Goal: Navigation & Orientation: Go to known website

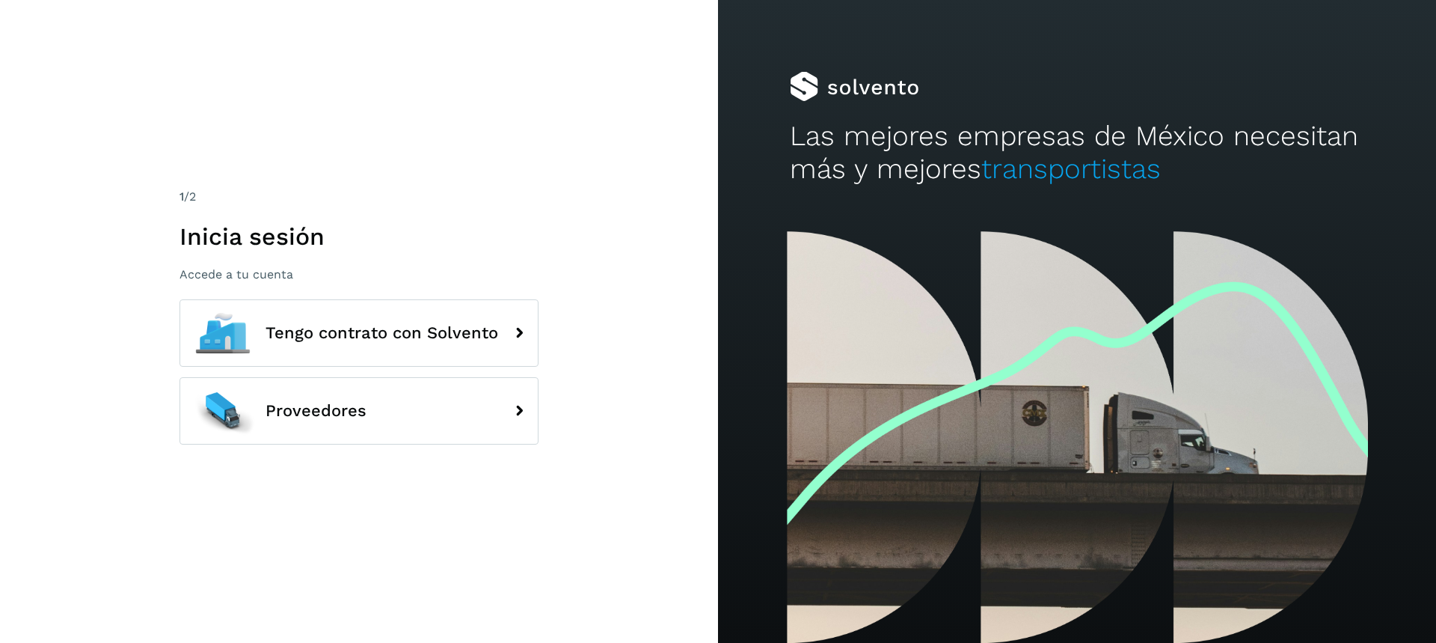
click at [650, 156] on div "1 /2 Inicia sesión Accede a tu cuenta Tengo contrato con Solvento Proveedores" at bounding box center [359, 321] width 718 height 643
click at [694, 600] on div "1 /2 Inicia sesión Accede a tu cuenta Tengo contrato con Solvento Proveedores" at bounding box center [359, 321] width 718 height 643
click at [689, 112] on div "1 /2 Inicia sesión Accede a tu cuenta Tengo contrato con Solvento Proveedores" at bounding box center [359, 321] width 718 height 643
click at [791, 161] on h2 "Las mejores empresas de México necesitan más y mejores transportistas" at bounding box center [1077, 153] width 574 height 67
click at [776, 161] on div "Las mejores empresas de México necesitan más y mejores transportistas" at bounding box center [1077, 115] width 718 height 231
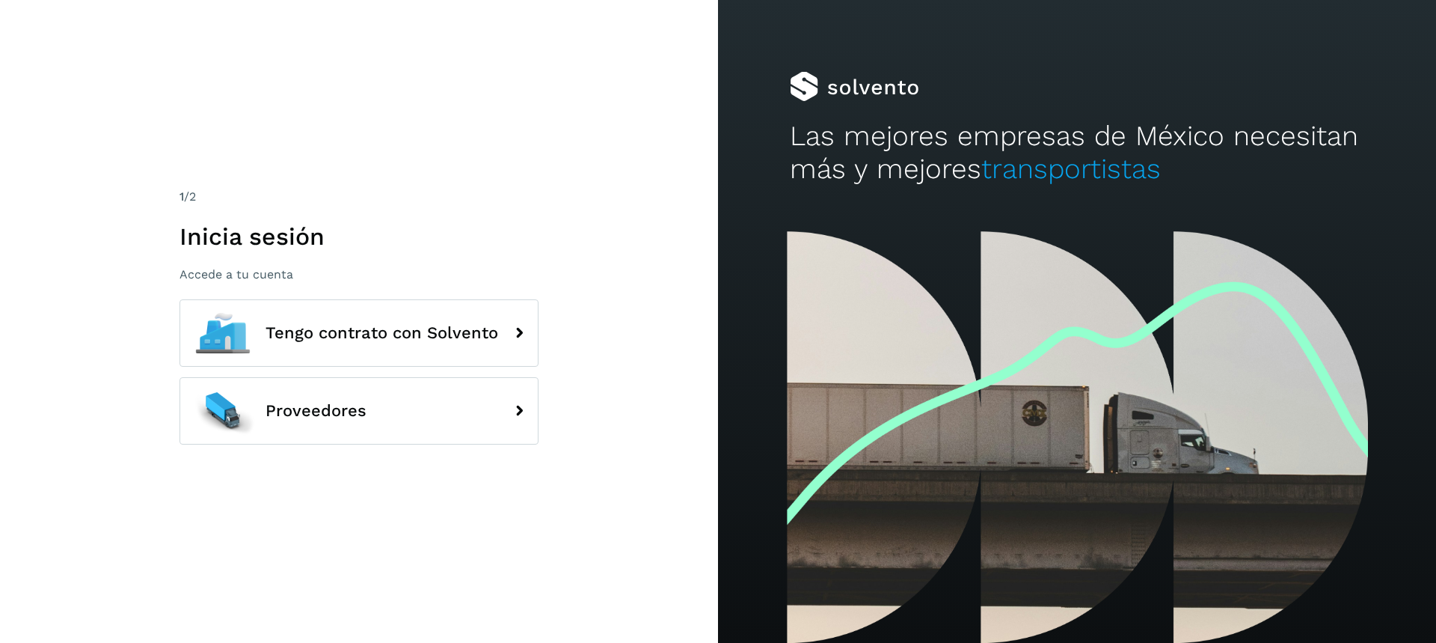
click at [645, 532] on div "1 /2 Inicia sesión Accede a tu cuenta Tengo contrato con Solvento Proveedores" at bounding box center [359, 321] width 718 height 643
click at [641, 375] on div "1 /2 Inicia sesión Accede a tu cuenta Tengo contrato con Solvento Proveedores" at bounding box center [359, 321] width 718 height 643
